Goal: Complete application form

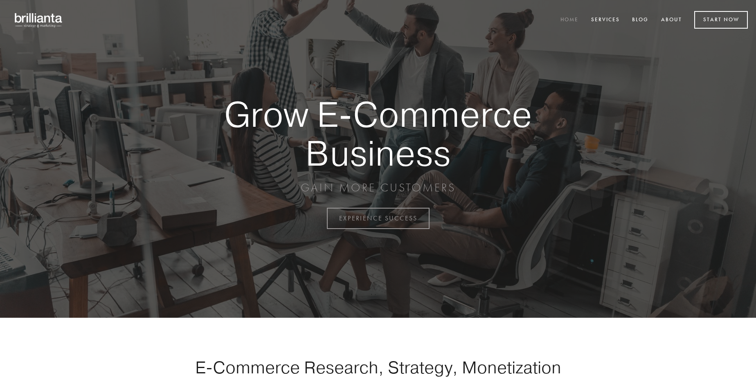
scroll to position [2146, 0]
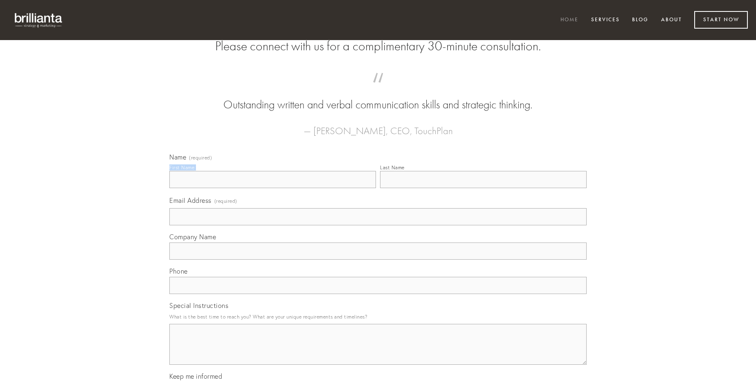
type input "[PERSON_NAME]"
click at [483, 188] on input "Last Name" at bounding box center [483, 179] width 207 height 17
type input "[PERSON_NAME]"
click at [378, 226] on input "Email Address (required)" at bounding box center [378, 216] width 418 height 17
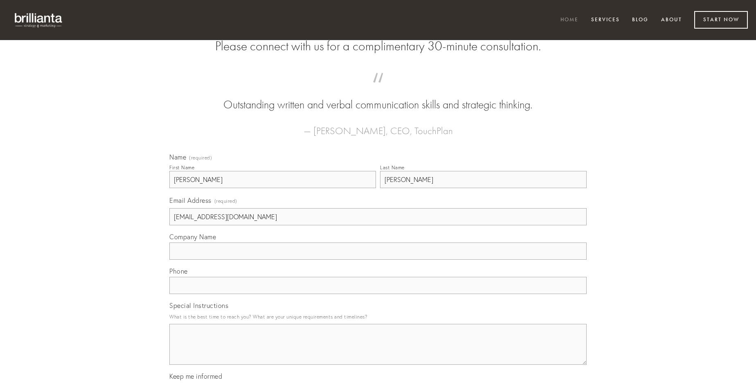
type input "[EMAIL_ADDRESS][DOMAIN_NAME]"
click at [378, 260] on input "Company Name" at bounding box center [378, 251] width 418 height 17
type input "adamo"
click at [378, 294] on input "text" at bounding box center [378, 285] width 418 height 17
click at [378, 352] on textarea "Special Instructions" at bounding box center [378, 344] width 418 height 41
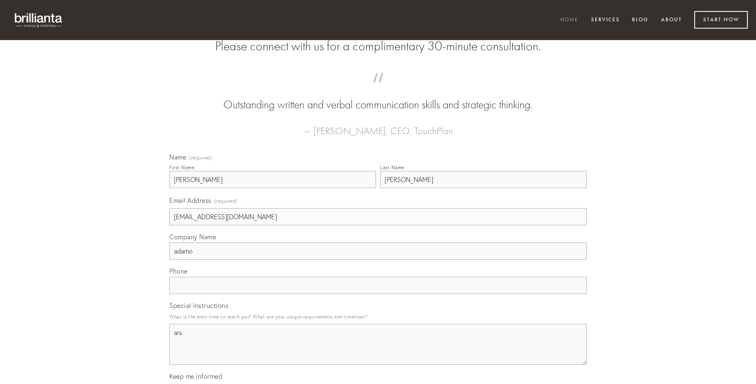
type textarea "ars"
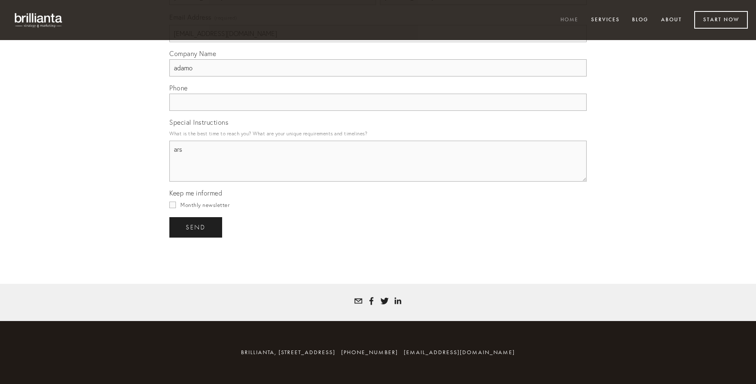
click at [196, 227] on span "send" at bounding box center [196, 227] width 20 height 7
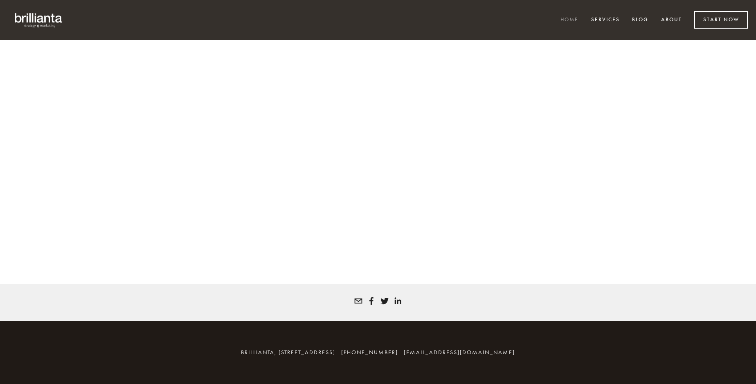
scroll to position [2135, 0]
